Goal: Task Accomplishment & Management: Use online tool/utility

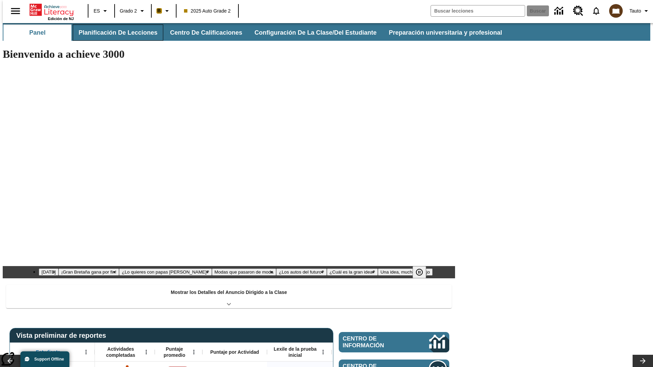
click at [114, 33] on button "Planificación de lecciones" at bounding box center [118, 32] width 91 height 16
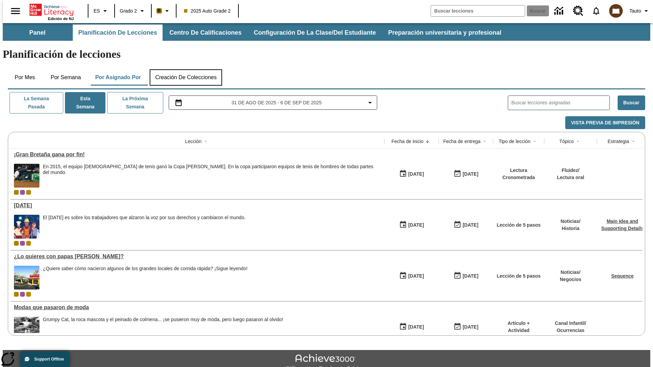
click at [186, 69] on button "Creación de colecciones" at bounding box center [186, 77] width 72 height 16
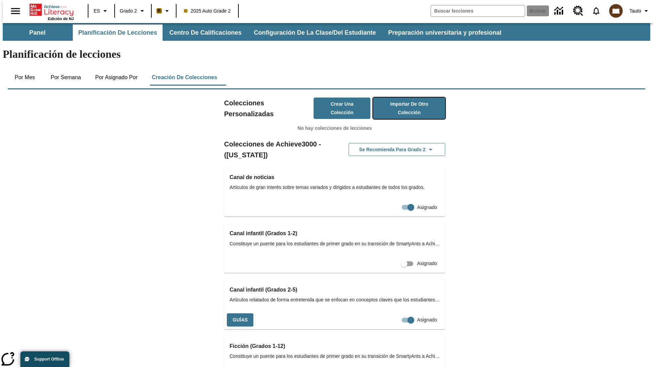
click at [399, 98] on button "Importar de otro Colección" at bounding box center [409, 108] width 72 height 21
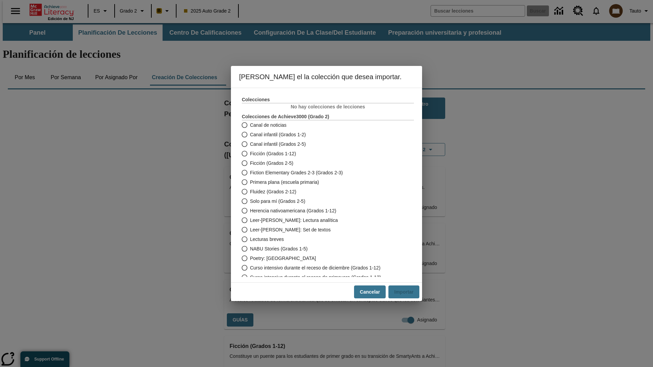
click at [323, 173] on span "Fiction Elementary Grades 2-3 (Grados 2-3)" at bounding box center [296, 172] width 93 height 7
click at [250, 173] on input "Fiction Elementary Grades 2-3 (Grados 2-3)" at bounding box center [244, 173] width 12 height 10
radio input "true"
click at [407, 292] on button "Importar" at bounding box center [404, 292] width 31 height 13
